Goal: Find contact information: Find contact information

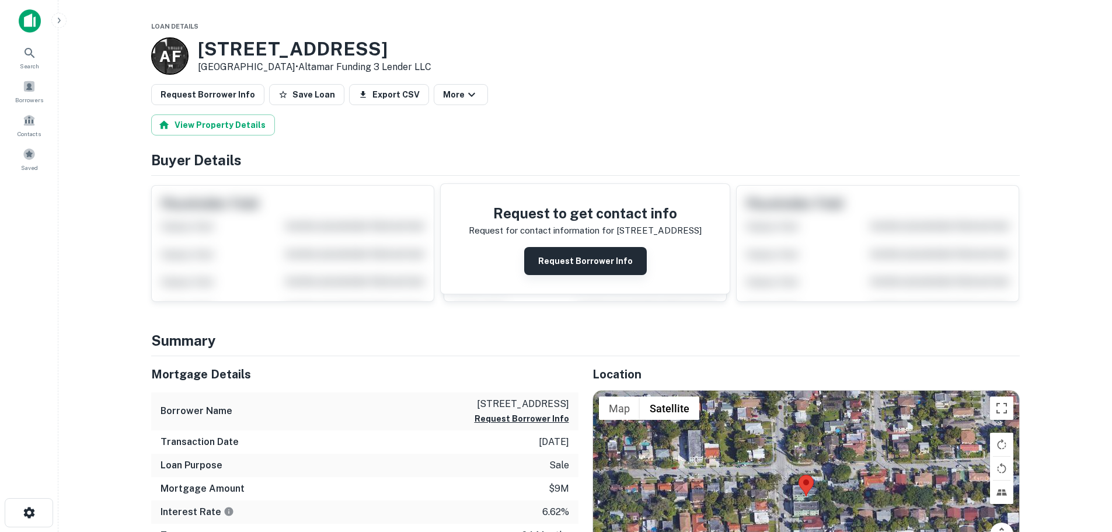
click at [579, 267] on button "Request Borrower Info" at bounding box center [585, 261] width 123 height 28
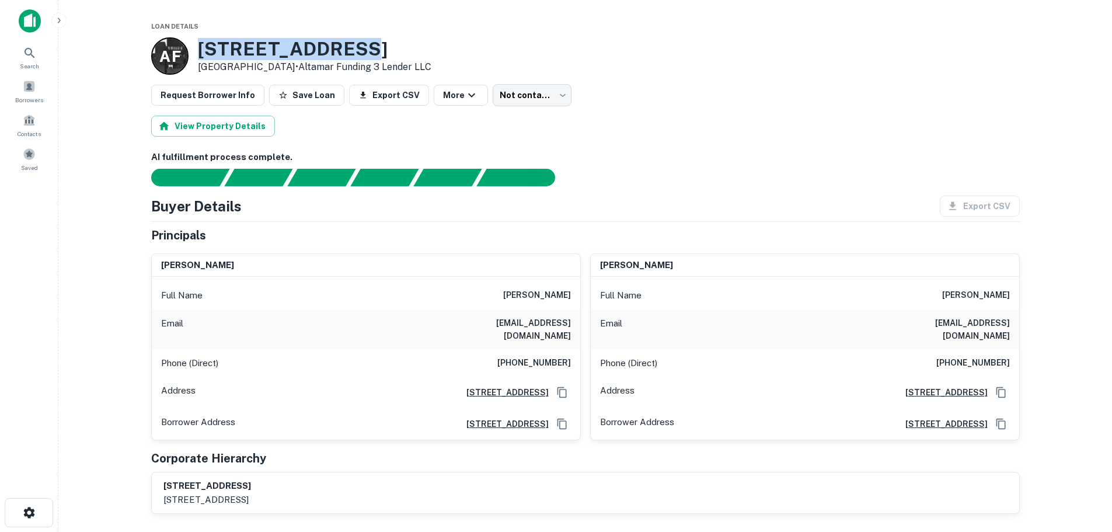
drag, startPoint x: 369, startPoint y: 53, endPoint x: 176, endPoint y: 57, distance: 192.8
click at [176, 57] on div "A F 415 SW 32ND AVE Miami, FL 33135 • Altamar Funding 3 Lender LLC" at bounding box center [291, 55] width 280 height 37
copy div "415 SW 32ND AVE"
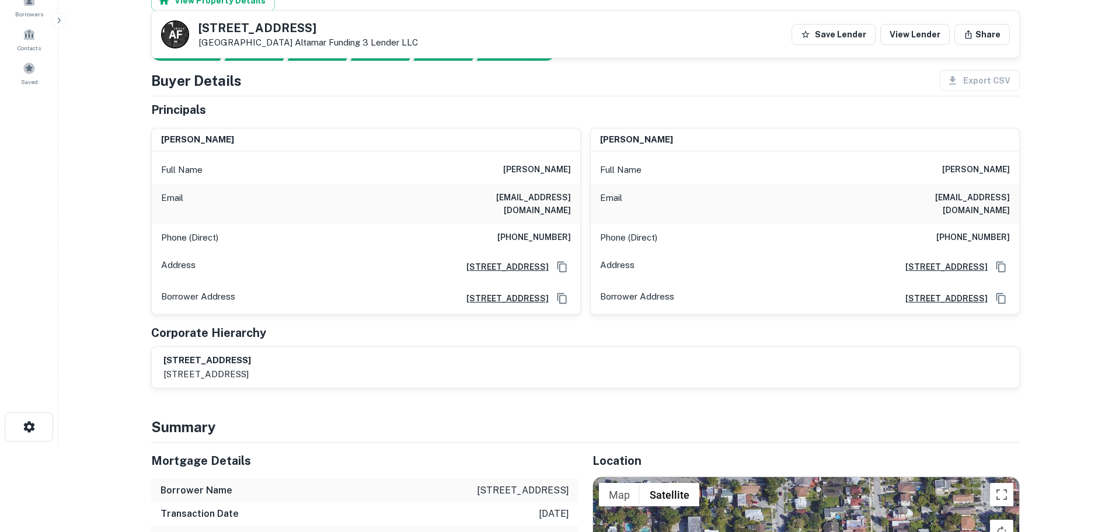
scroll to position [58, 0]
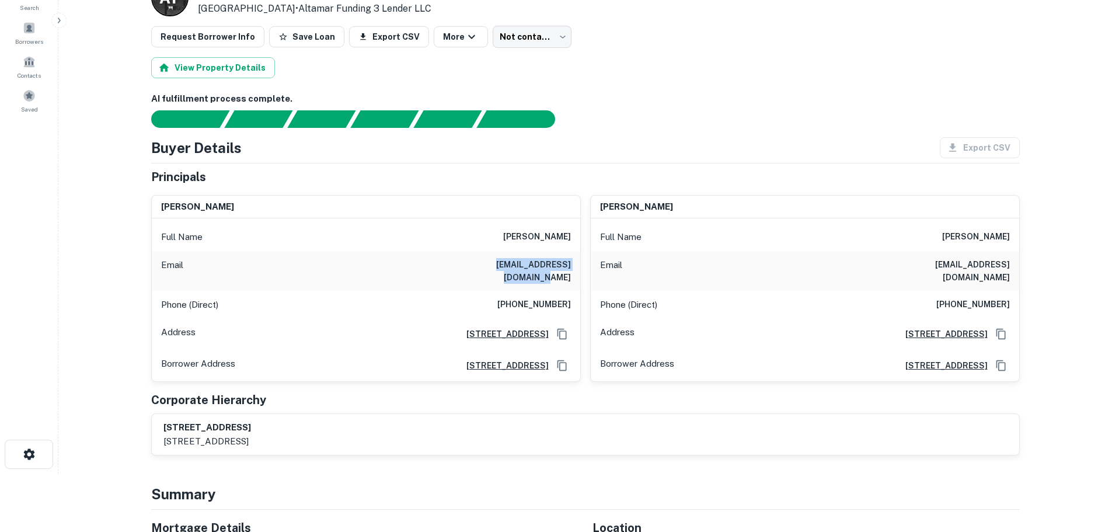
drag, startPoint x: 472, startPoint y: 265, endPoint x: 573, endPoint y: 262, distance: 101.7
click at [573, 262] on div "Email angelitabella@icloud.com" at bounding box center [366, 271] width 429 height 40
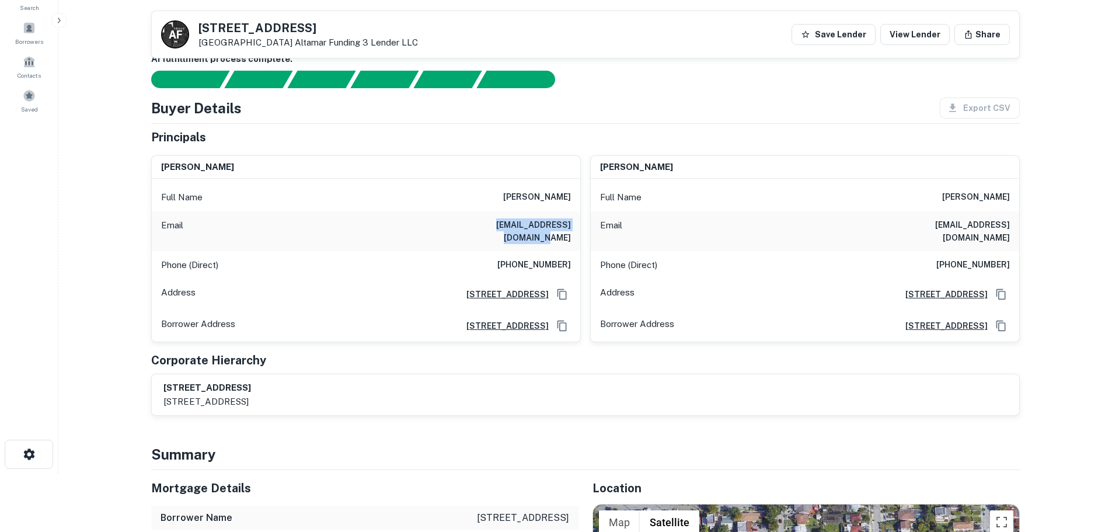
scroll to position [467, 0]
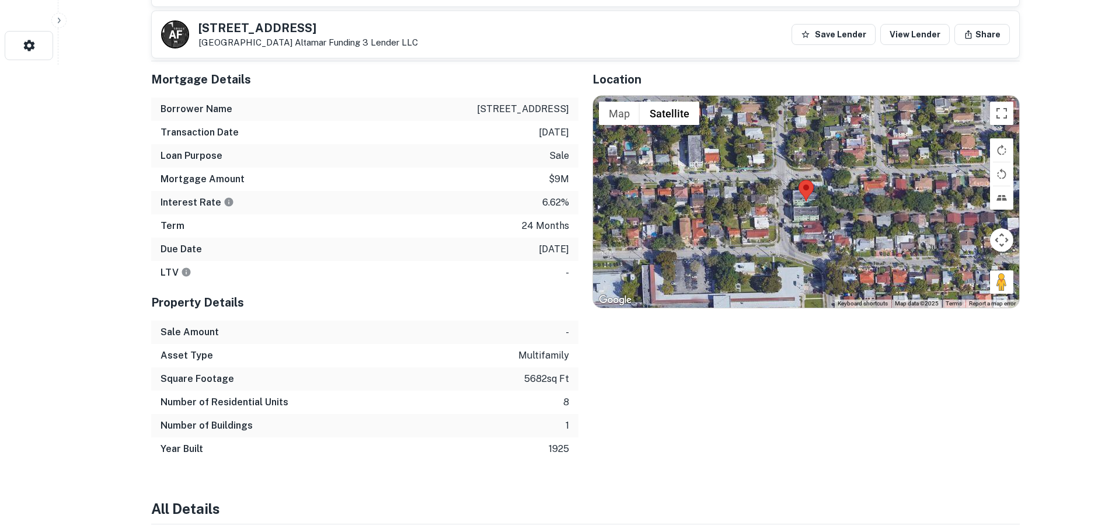
drag, startPoint x: 473, startPoint y: 96, endPoint x: 573, endPoint y: 99, distance: 100.5
click at [573, 99] on div "Borrower Name 415 sw 32 avenue llc" at bounding box center [364, 109] width 427 height 23
copy p "415 sw 32 avenue llc"
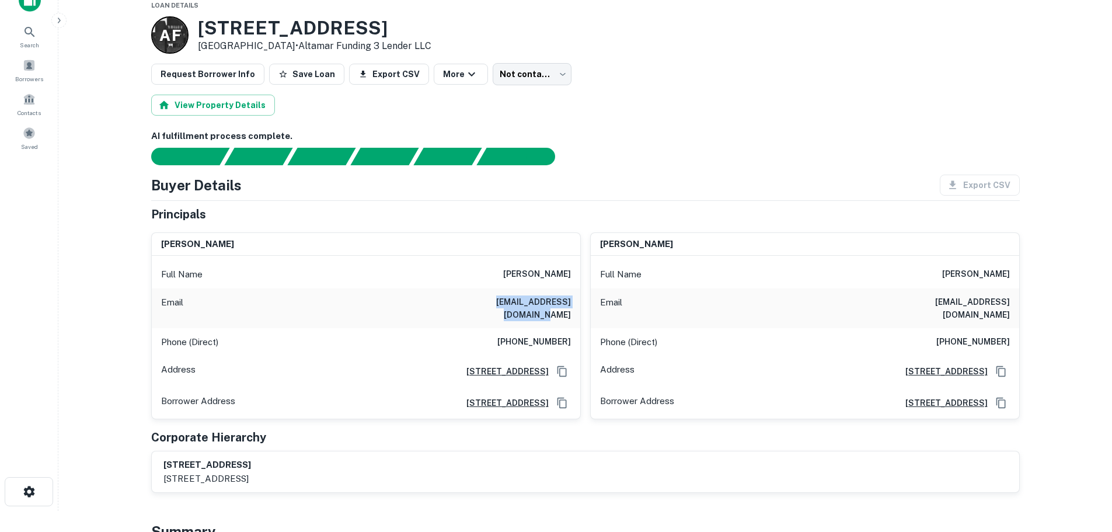
scroll to position [0, 0]
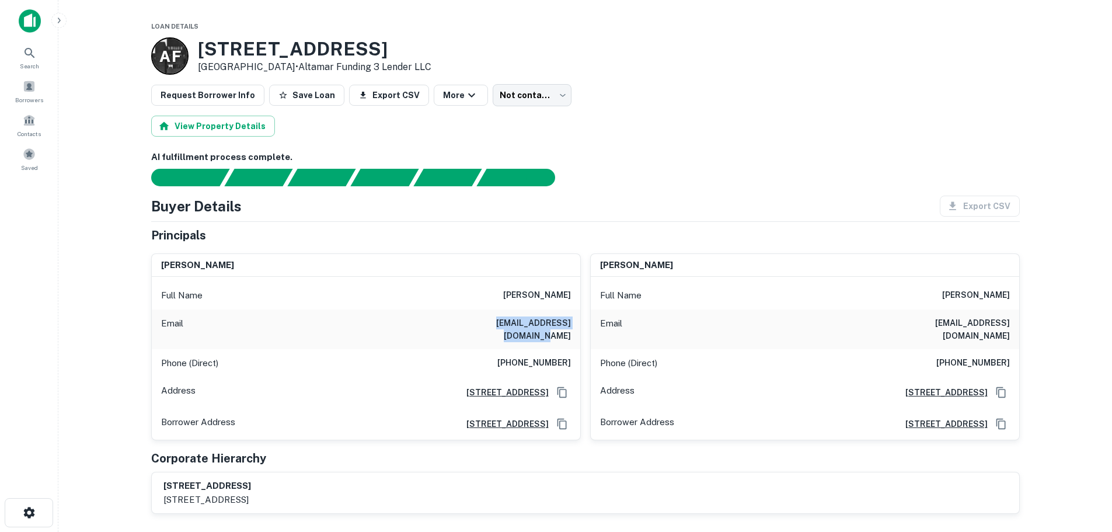
drag, startPoint x: 472, startPoint y: 323, endPoint x: 572, endPoint y: 320, distance: 99.3
click at [572, 320] on div "Email angelitabella@icloud.com" at bounding box center [366, 329] width 429 height 40
copy h6 "angelitabella@icloud.com"
drag, startPoint x: 509, startPoint y: 349, endPoint x: 523, endPoint y: 349, distance: 14.6
click at [523, 356] on h6 "(786) 856-8549" at bounding box center [535, 363] width 74 height 14
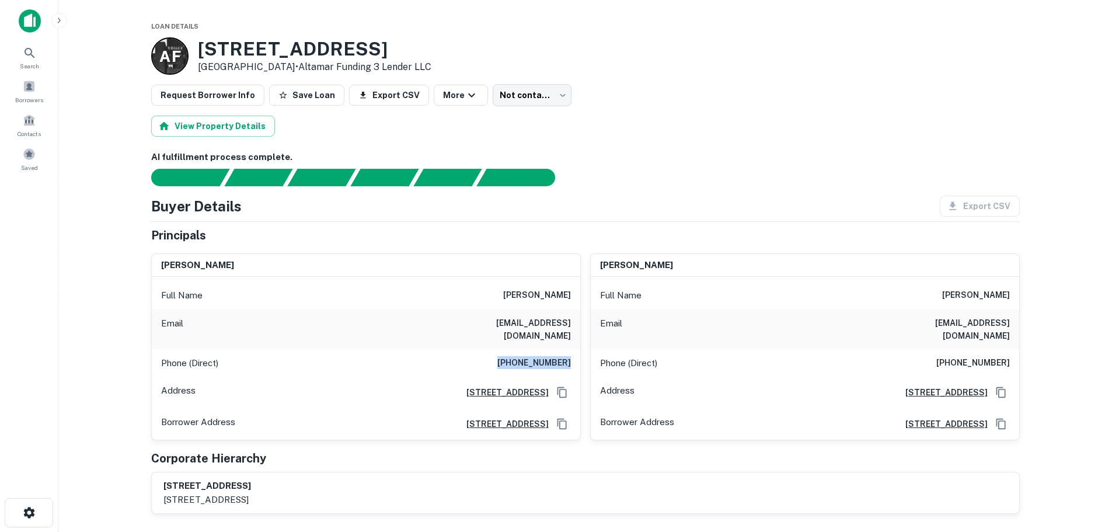
drag, startPoint x: 569, startPoint y: 350, endPoint x: 503, endPoint y: 352, distance: 66.0
click at [503, 356] on h6 "(786) 856-8549" at bounding box center [535, 363] width 74 height 14
copy h6 "(786) 856-8549"
click at [952, 356] on h6 "(412) 303-6694" at bounding box center [974, 363] width 74 height 14
drag, startPoint x: 1009, startPoint y: 323, endPoint x: 923, endPoint y: 321, distance: 85.9
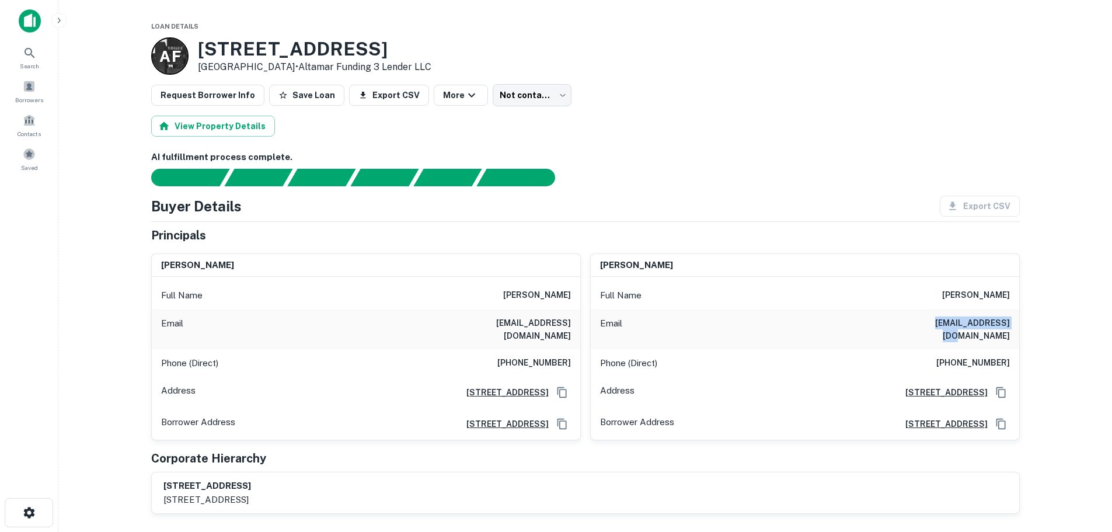
click at [923, 321] on div "Email jlazarag@gmail.com" at bounding box center [805, 329] width 429 height 40
copy h6 "jlazarag@gmail.com"
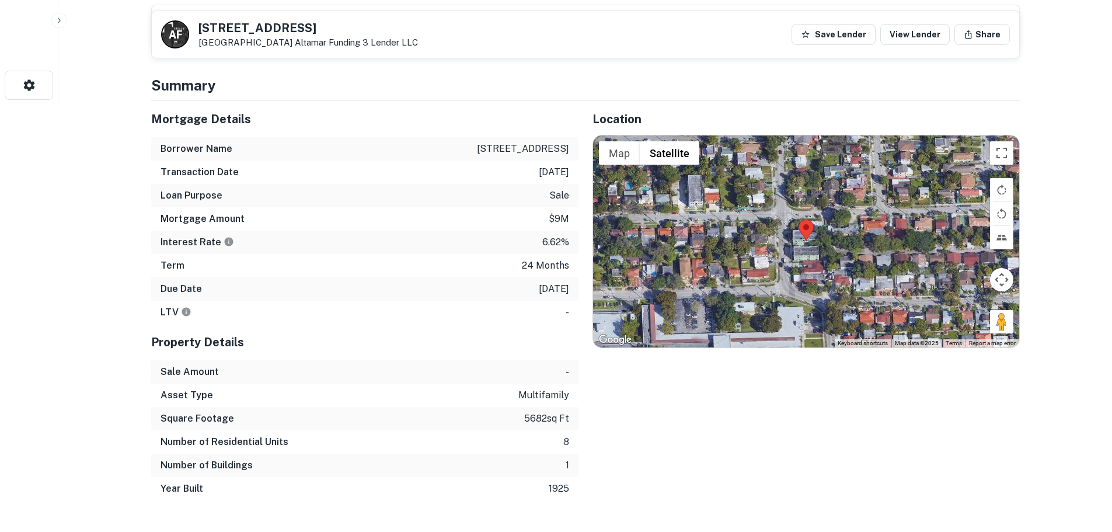
scroll to position [467, 0]
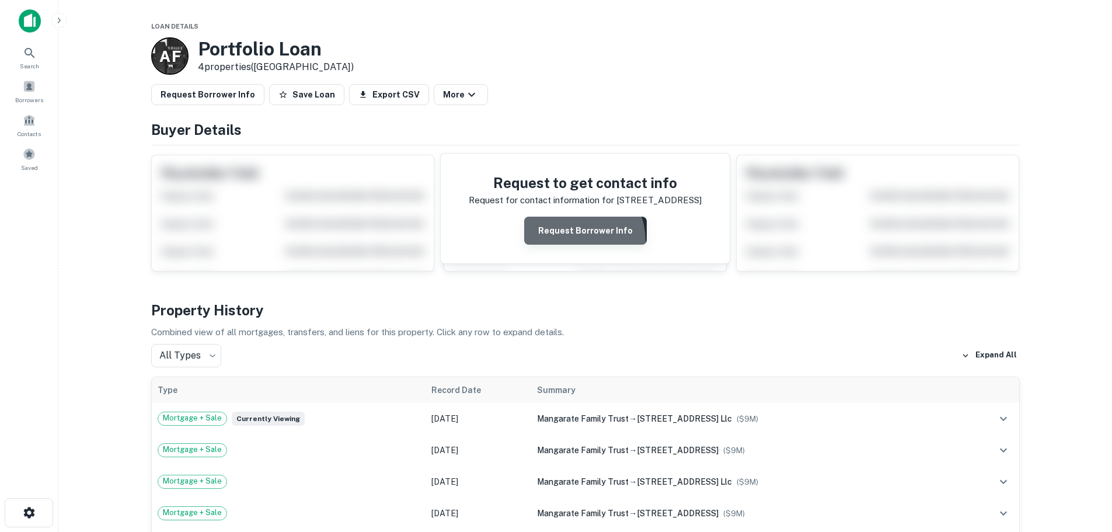
click at [572, 241] on button "Request Borrower Info" at bounding box center [585, 231] width 123 height 28
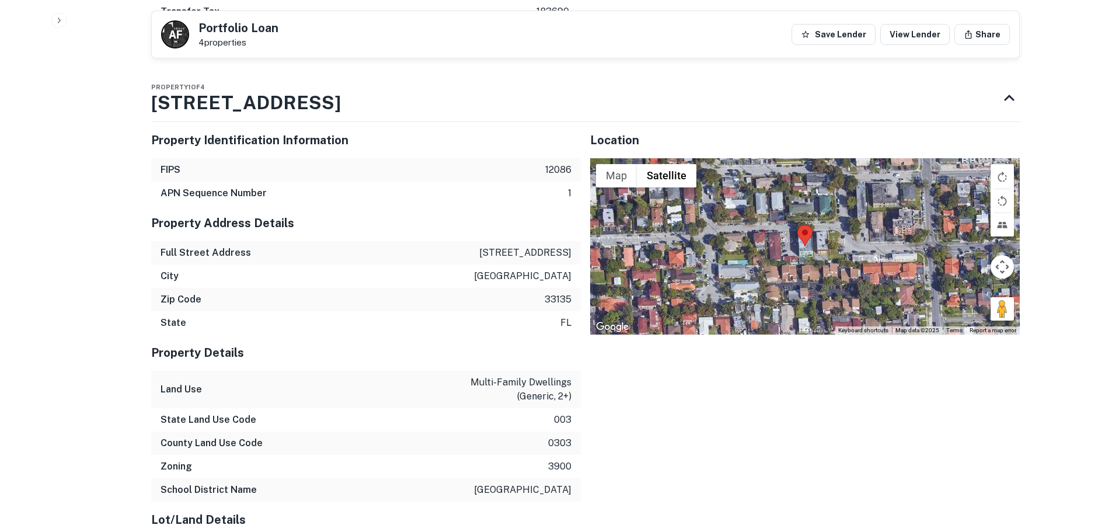
scroll to position [1051, 0]
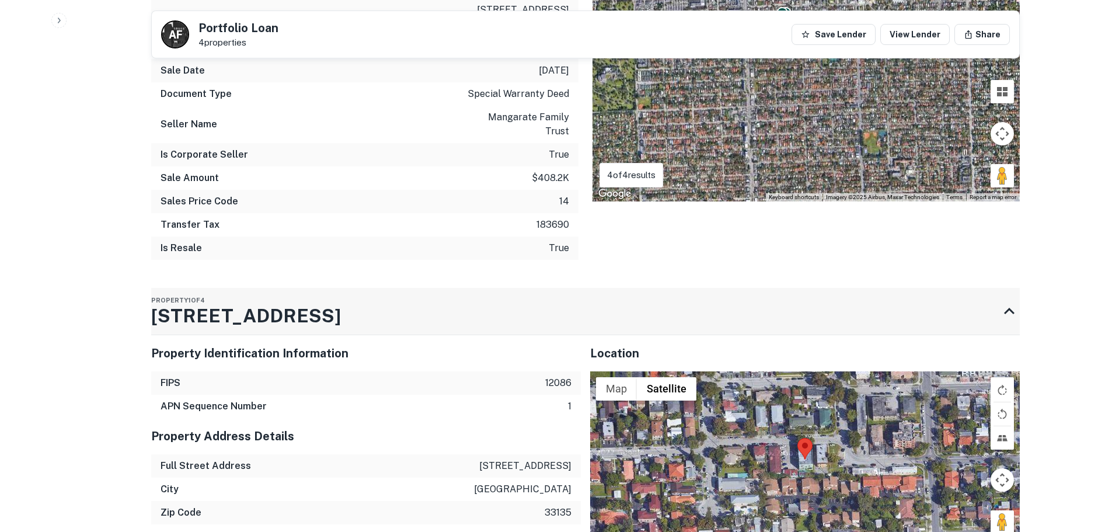
click at [388, 288] on div "Property 1 of 4 2454 SW 10TH ST" at bounding box center [575, 311] width 848 height 47
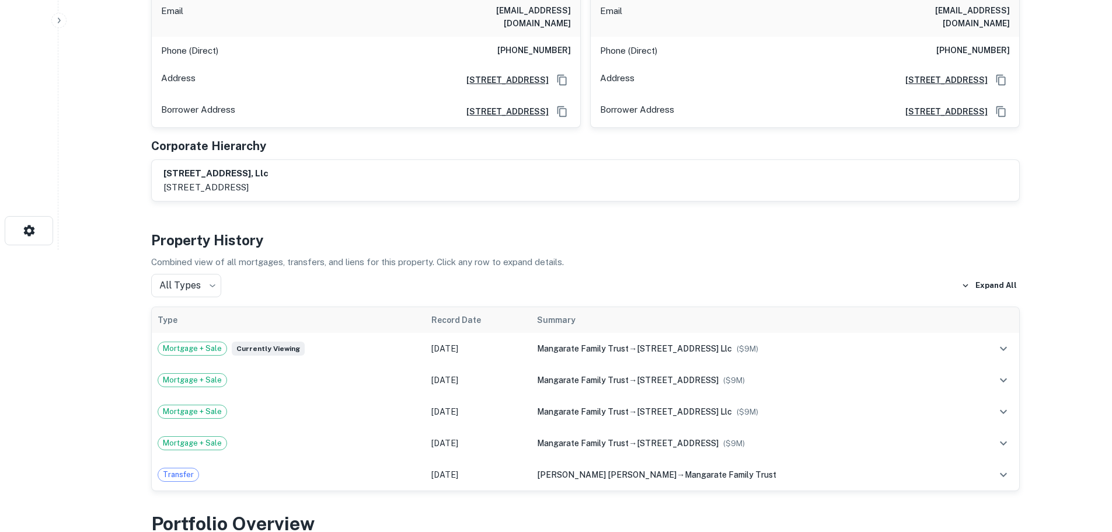
scroll to position [0, 0]
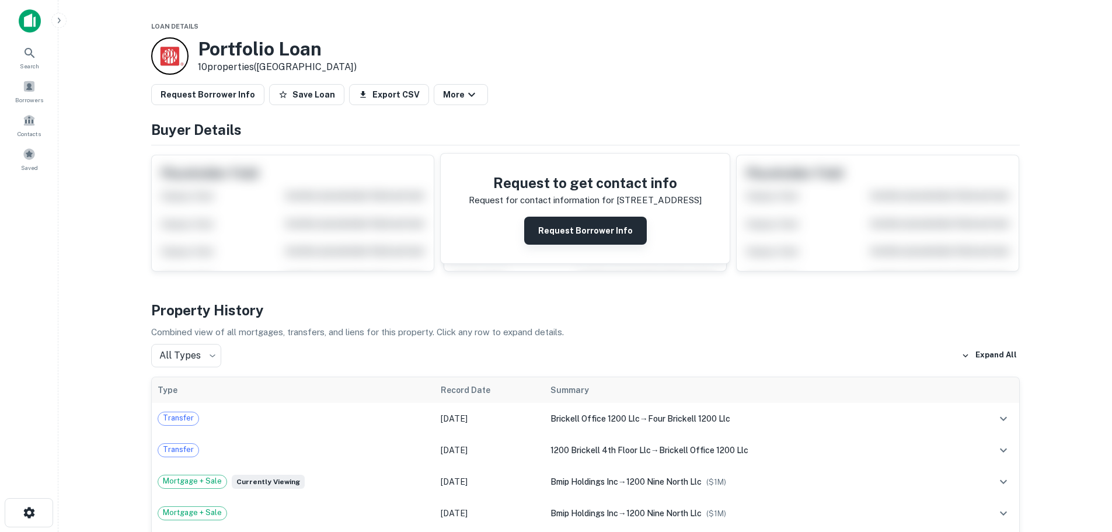
click at [552, 225] on button "Request Borrower Info" at bounding box center [585, 231] width 123 height 28
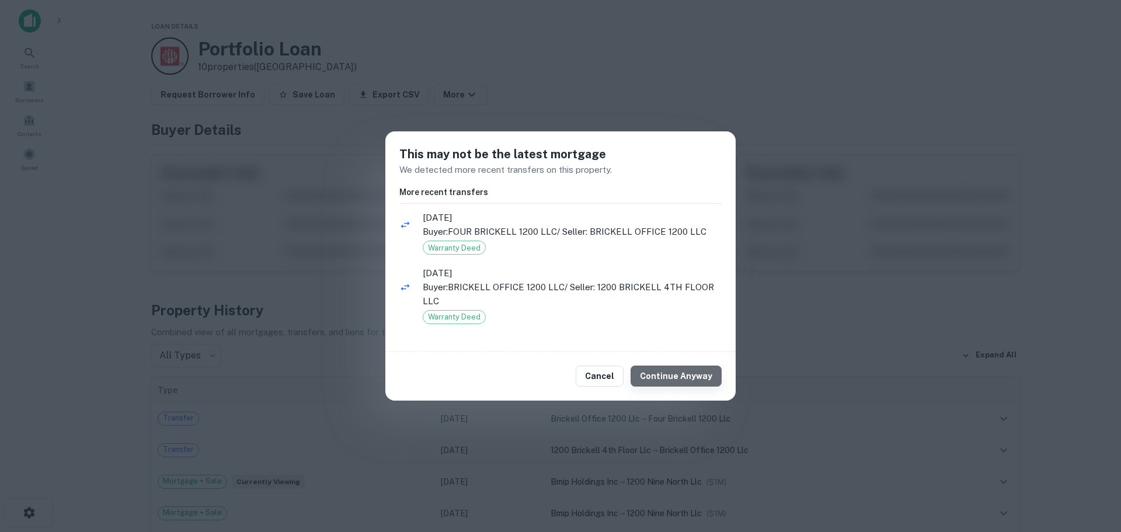
click at [689, 371] on button "Continue Anyway" at bounding box center [676, 376] width 91 height 21
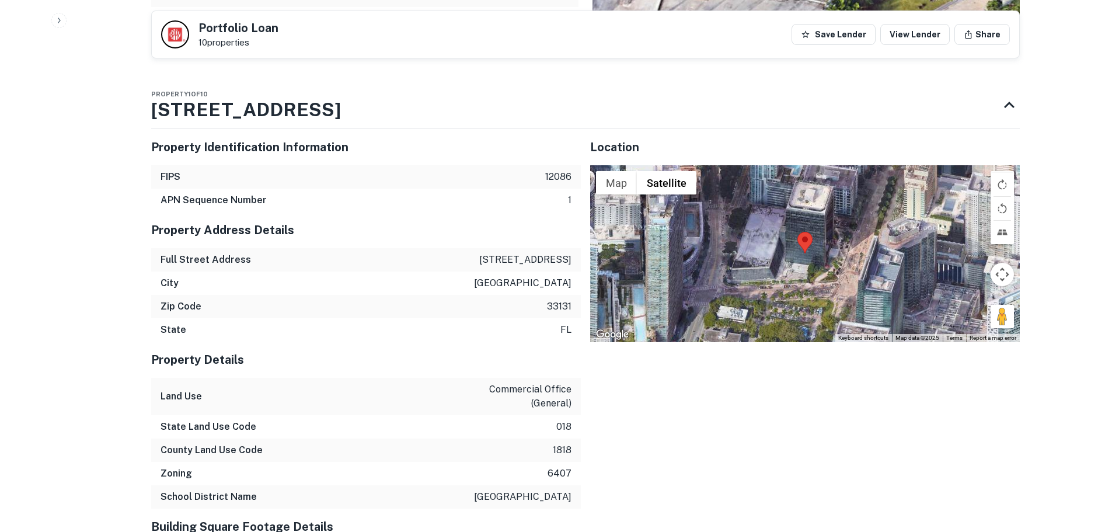
scroll to position [1518, 0]
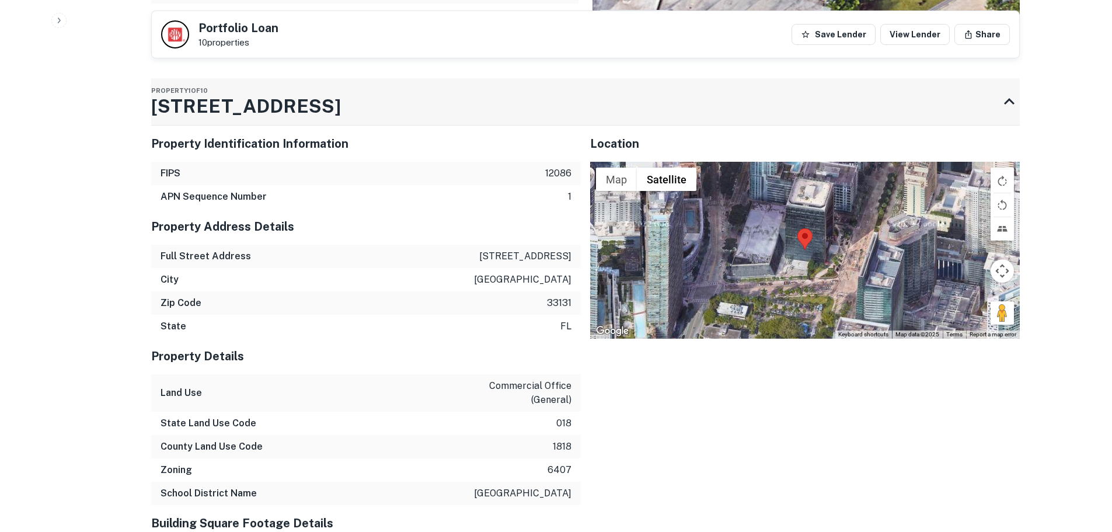
click at [578, 108] on div "Property 1 of 10 1200 Brickell Ave" at bounding box center [575, 101] width 848 height 47
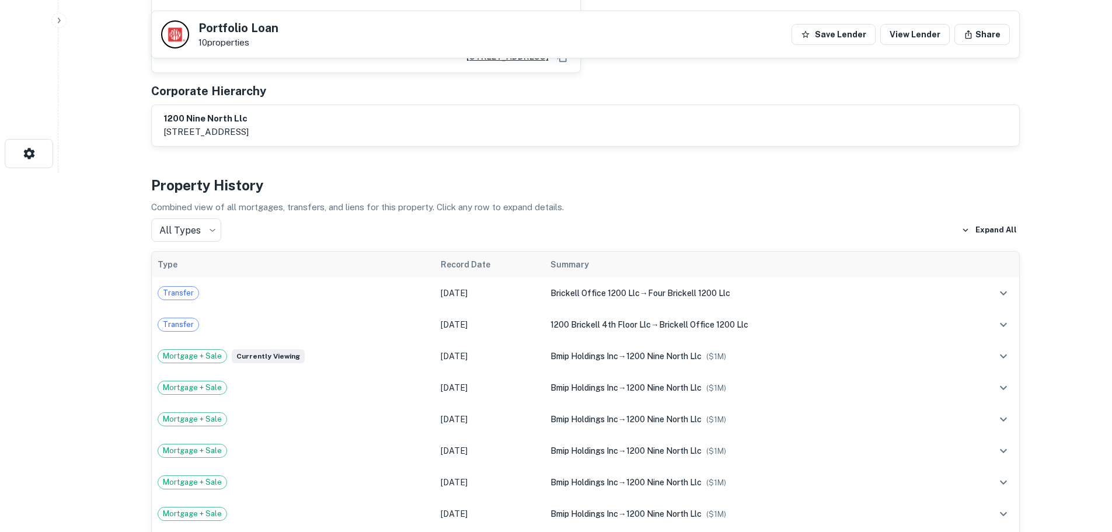
scroll to position [0, 0]
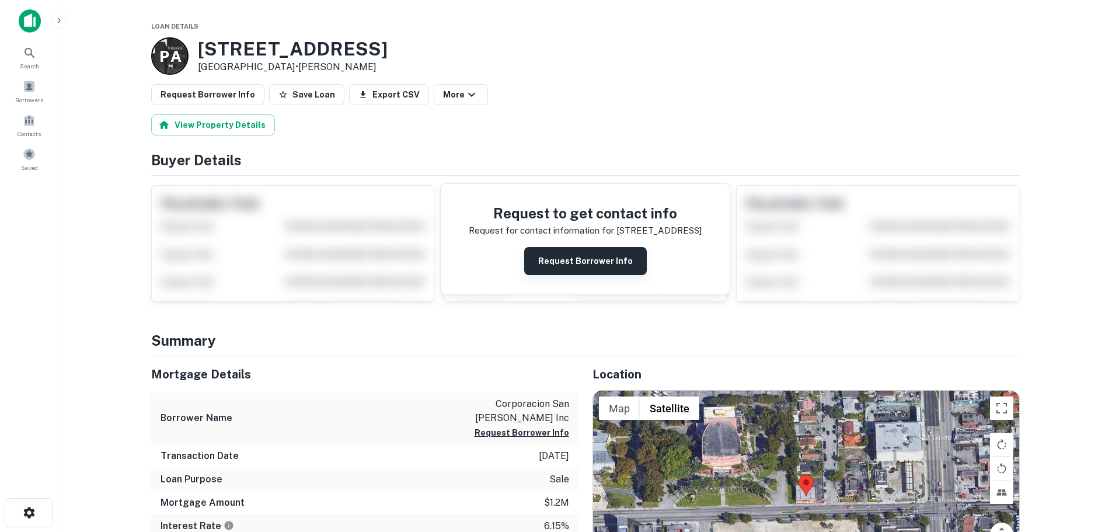
click at [562, 265] on button "Request Borrower Info" at bounding box center [585, 261] width 123 height 28
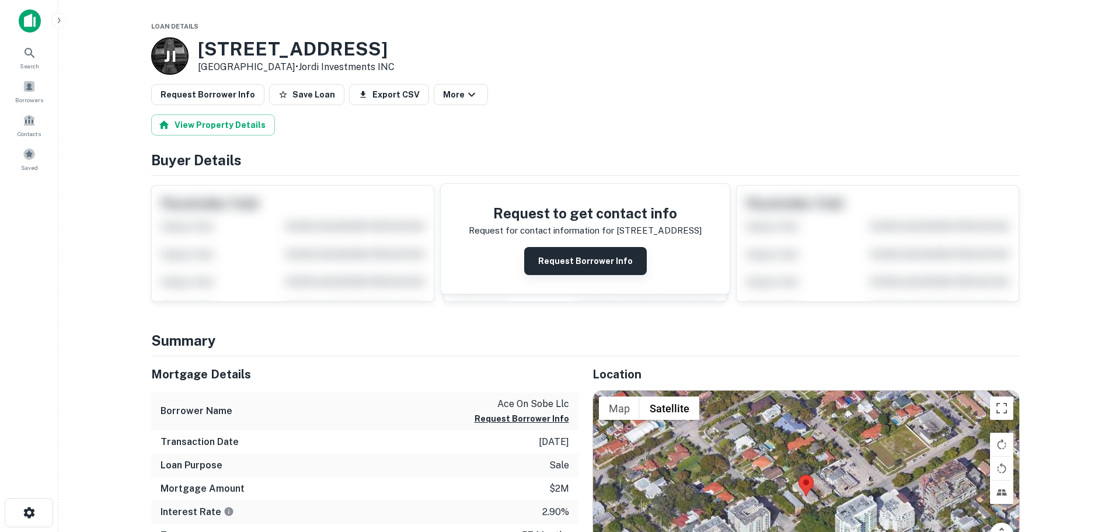
click at [552, 255] on button "Request Borrower Info" at bounding box center [585, 261] width 123 height 28
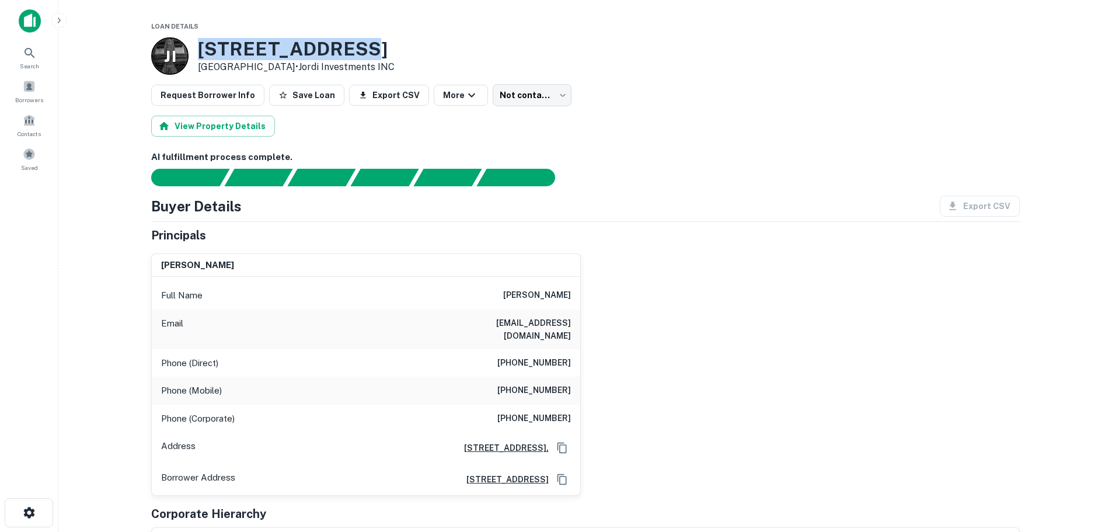
drag, startPoint x: 200, startPoint y: 48, endPoint x: 393, endPoint y: 57, distance: 193.5
click at [393, 57] on div "J I 2030 SW 3RD AVE Miami, FL 33129 • Jordi Investments INC" at bounding box center [585, 55] width 869 height 37
copy h3 "2030 SW 3RD AVE"
drag, startPoint x: 488, startPoint y: 322, endPoint x: 579, endPoint y: 325, distance: 91.7
click at [579, 325] on div "Email aporosoff@miami.gov" at bounding box center [366, 329] width 429 height 40
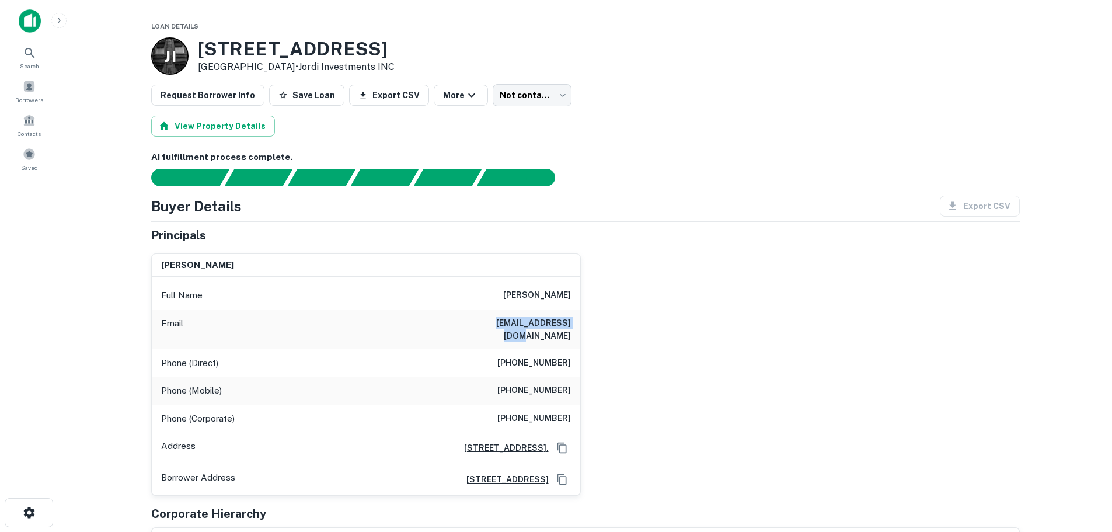
copy h6 "aporosoff@miami.gov"
drag, startPoint x: 353, startPoint y: 46, endPoint x: 208, endPoint y: 49, distance: 145.4
click at [202, 49] on h3 "2030 SW 3RD AVE" at bounding box center [296, 49] width 197 height 22
copy h3 "2030 SW 3RD AVE"
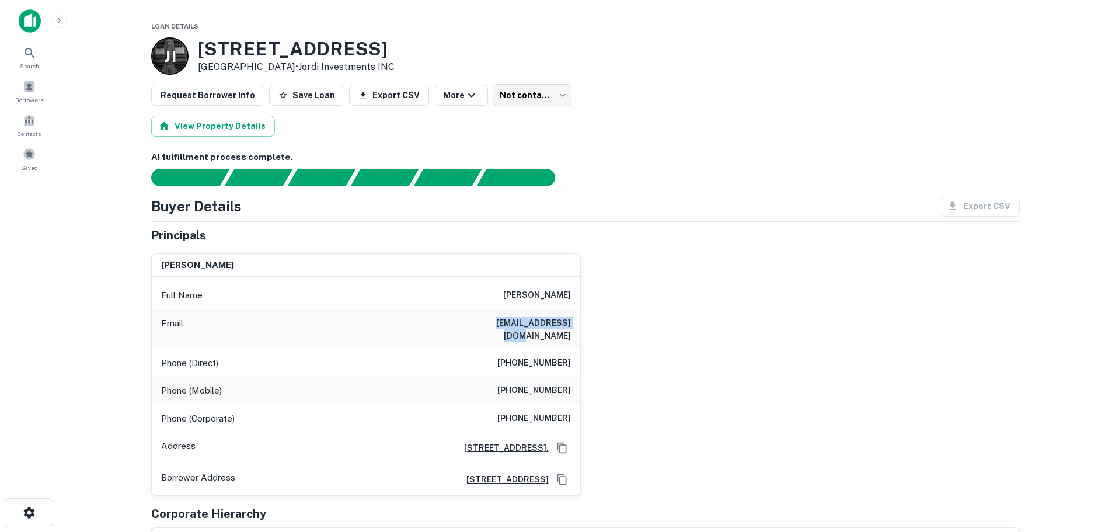
drag, startPoint x: 489, startPoint y: 323, endPoint x: 579, endPoint y: 326, distance: 90.0
click at [579, 326] on div "Email aporosoff@miami.gov" at bounding box center [366, 329] width 429 height 40
copy h6 "aporosoff@miami.gov"
drag, startPoint x: 507, startPoint y: 352, endPoint x: 579, endPoint y: 353, distance: 71.3
click at [579, 353] on div "Phone (Direct) (305) 856-6512" at bounding box center [366, 363] width 429 height 28
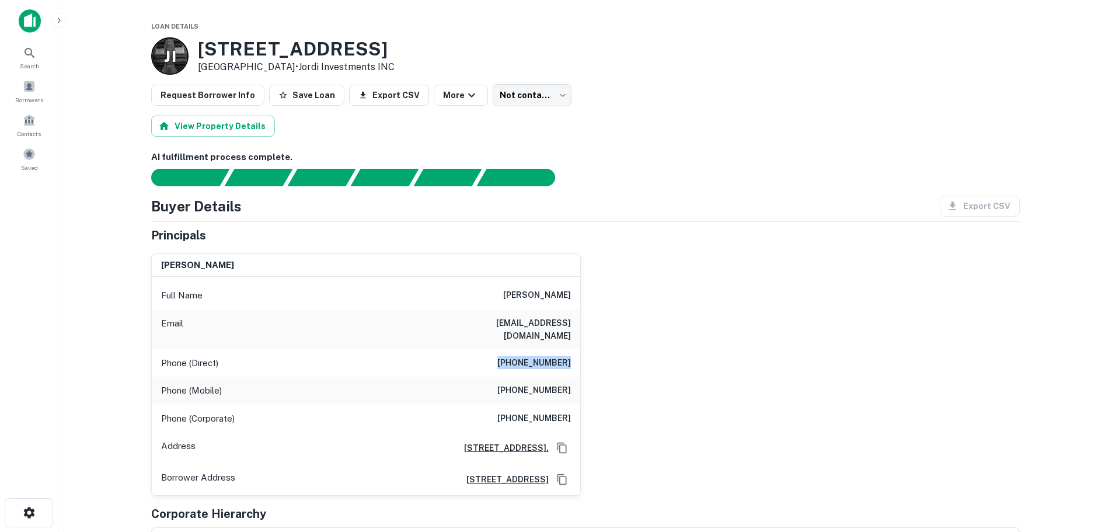
copy h6 "(305) 856-6512"
drag, startPoint x: 510, startPoint y: 407, endPoint x: 583, endPoint y: 407, distance: 73.6
click at [583, 407] on div "arthur d porosoff Full Name arthur d porosoff Email aporosoff@miami.gov Phone (…" at bounding box center [581, 370] width 878 height 252
copy h6 "(954) 874-7707"
drag, startPoint x: 366, startPoint y: 47, endPoint x: 195, endPoint y: 55, distance: 170.7
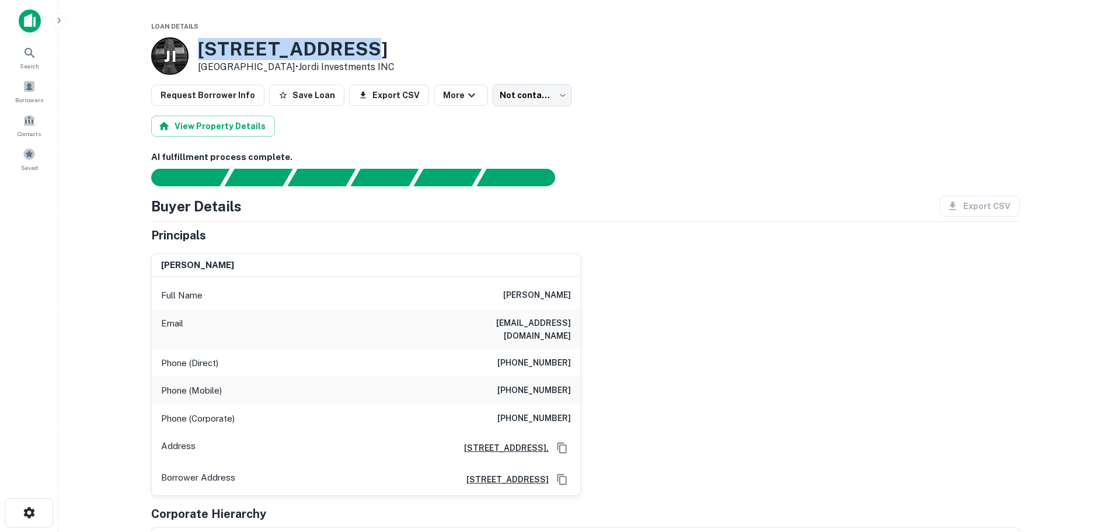
click at [195, 55] on div "J I 2030 SW 3RD AVE Miami, FL 33129 • Jordi Investments INC" at bounding box center [585, 55] width 869 height 37
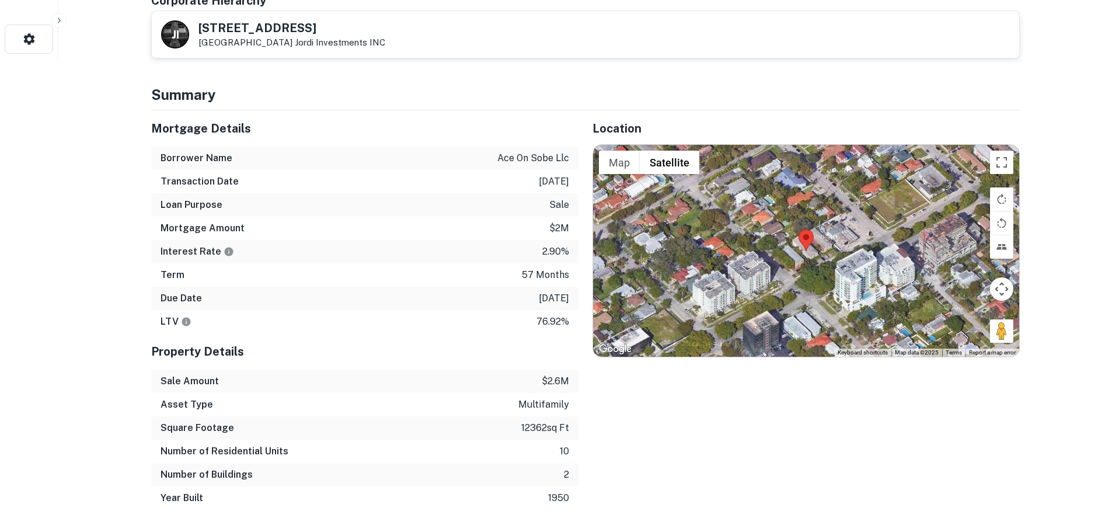
scroll to position [526, 0]
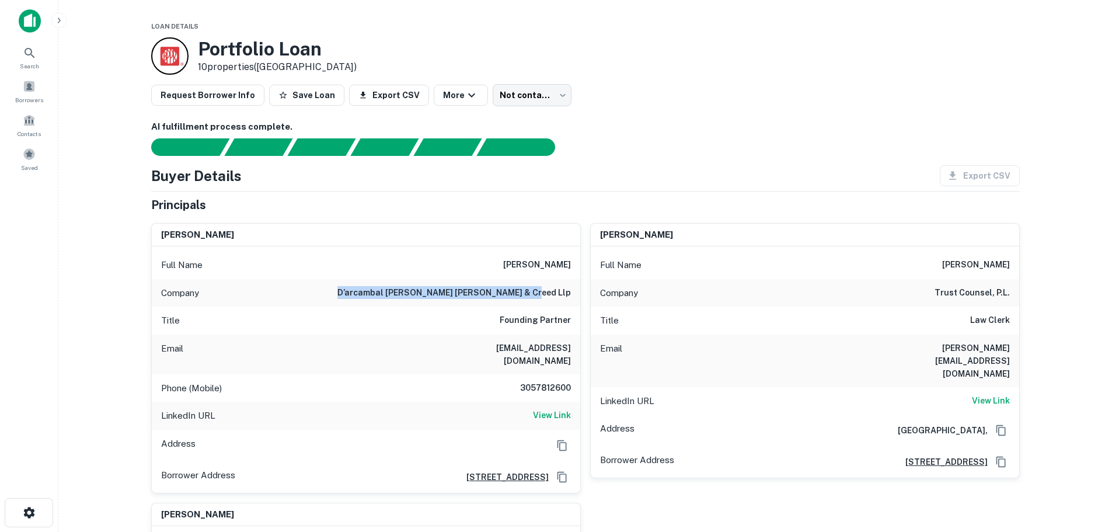
drag, startPoint x: 388, startPoint y: 293, endPoint x: 575, endPoint y: 293, distance: 186.9
click at [575, 293] on div "Company d’arcambal [PERSON_NAME] [PERSON_NAME] & creed llp" at bounding box center [366, 293] width 429 height 28
copy h6 "d’arcambal [PERSON_NAME] [PERSON_NAME] & creed llp"
drag, startPoint x: 477, startPoint y: 347, endPoint x: 568, endPoint y: 346, distance: 91.1
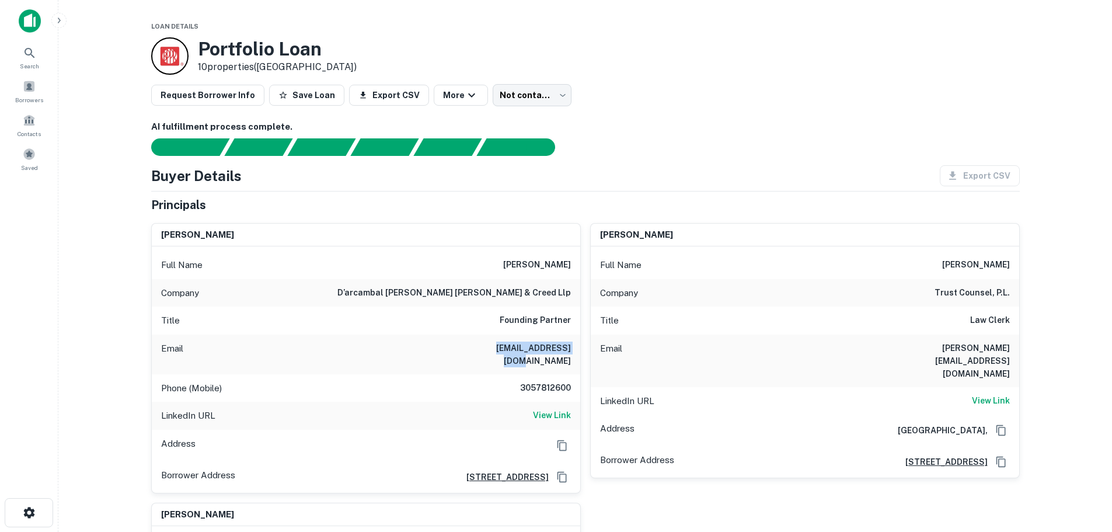
click at [568, 346] on div "Email [EMAIL_ADDRESS][DOMAIN_NAME]" at bounding box center [366, 355] width 429 height 40
copy h6 "[EMAIL_ADDRESS][DOMAIN_NAME]"
drag, startPoint x: 520, startPoint y: 374, endPoint x: 573, endPoint y: 377, distance: 53.2
click at [573, 377] on div "Phone (Mobile) [PHONE_NUMBER]" at bounding box center [366, 388] width 429 height 28
copy h6 "3057812600"
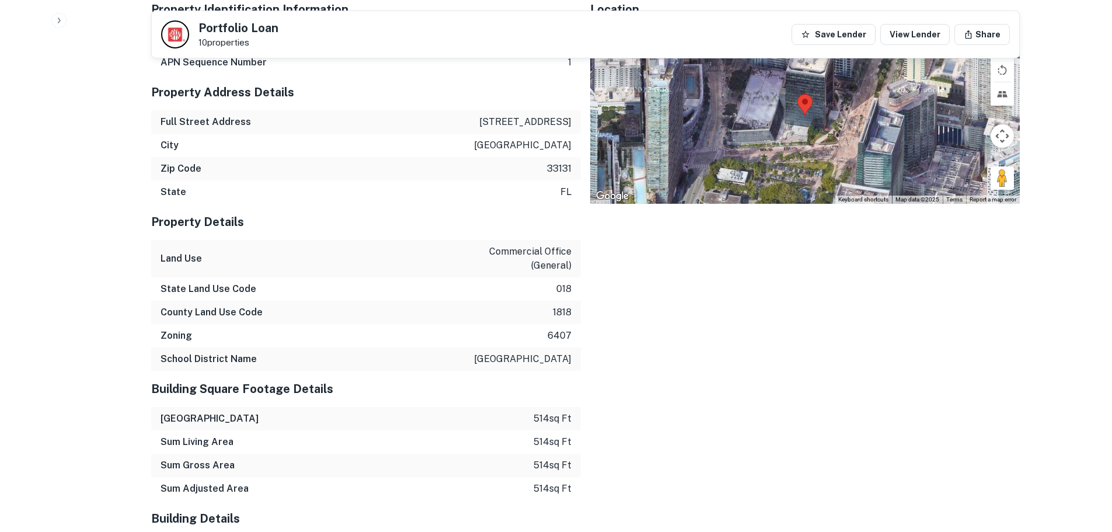
scroll to position [1752, 0]
